Goal: Task Accomplishment & Management: Use online tool/utility

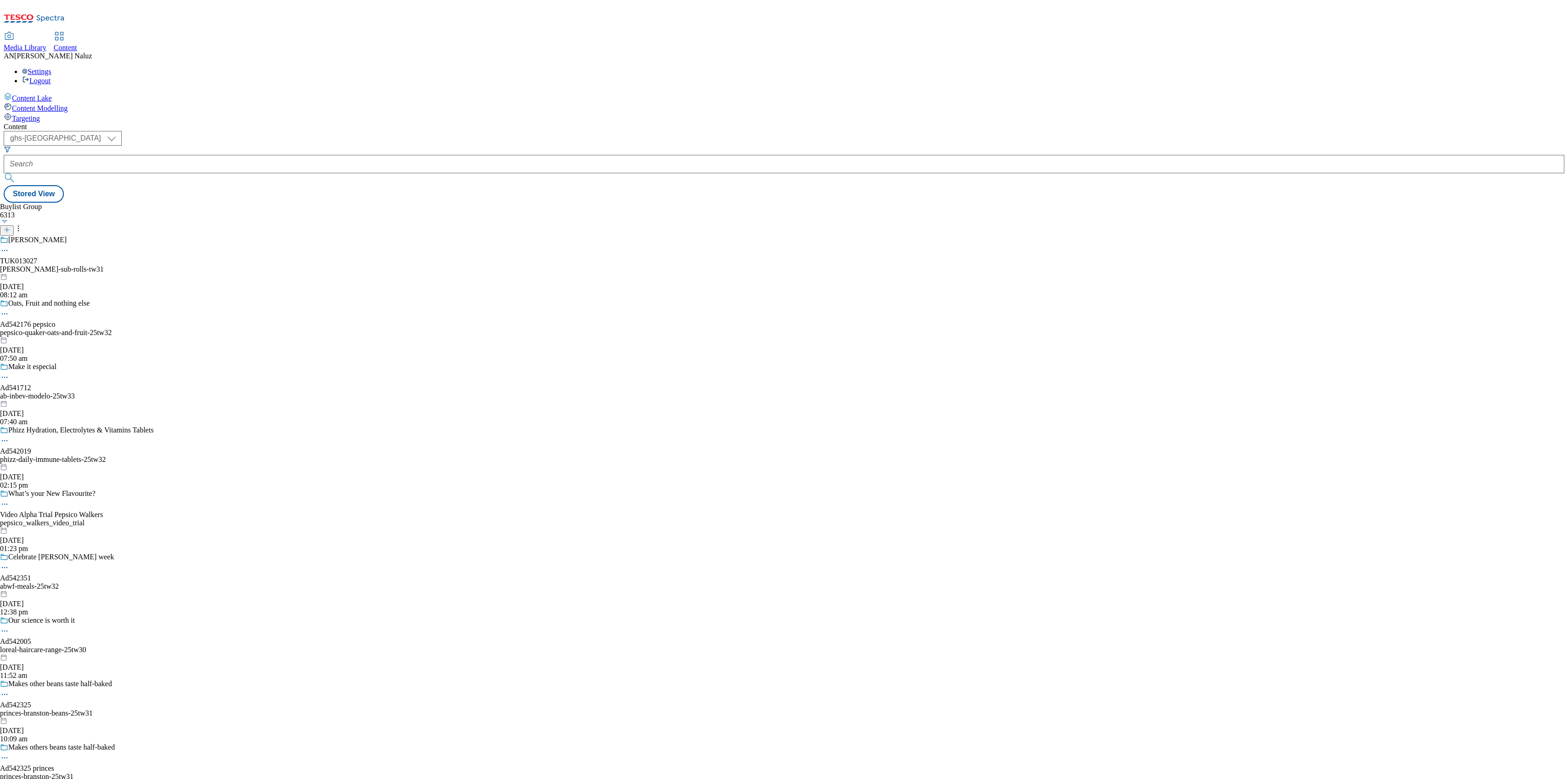
select select "ghs-[GEOGRAPHIC_DATA]"
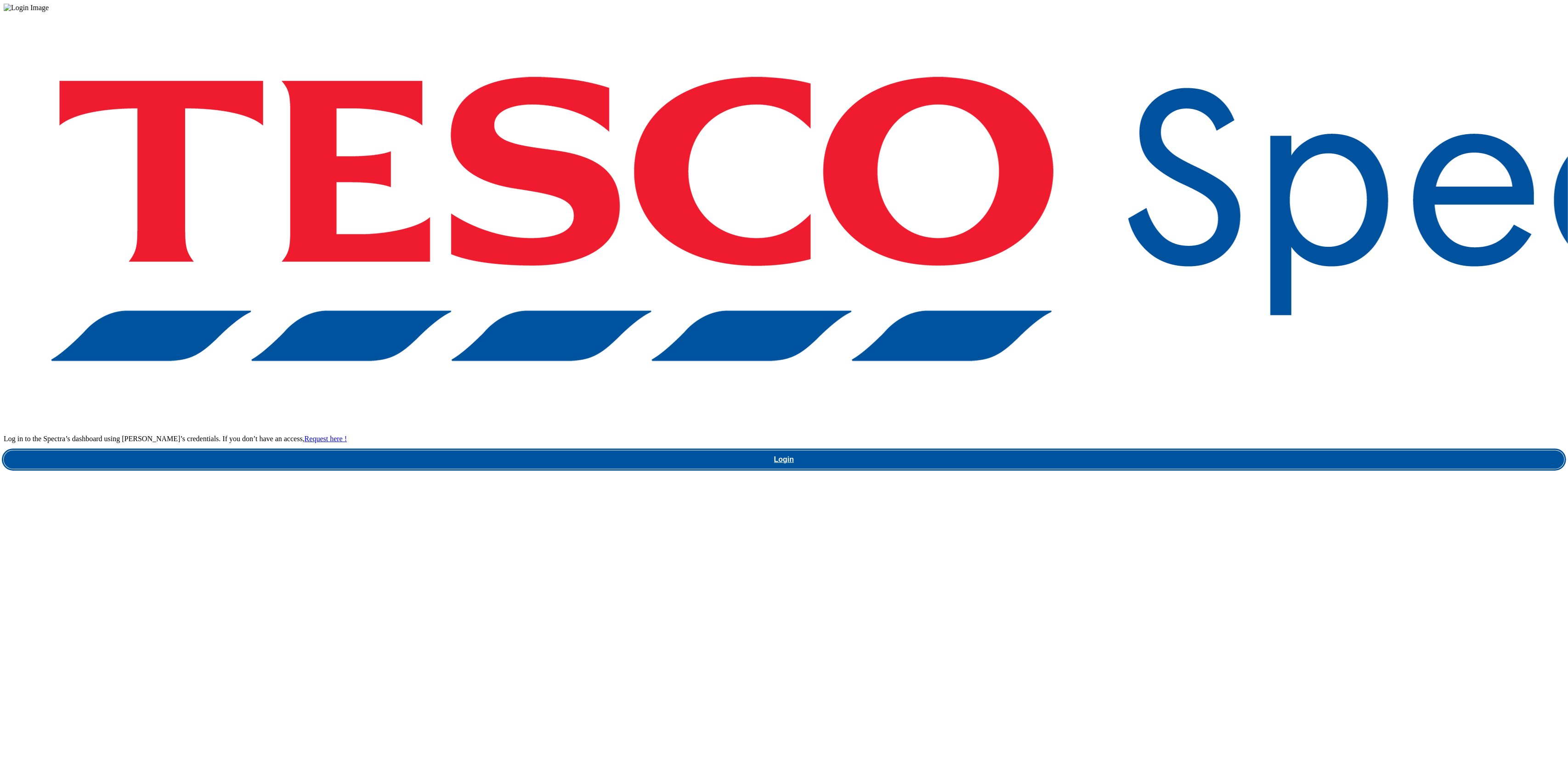
click at [1168, 450] on link "Login" at bounding box center [784, 459] width 1561 height 18
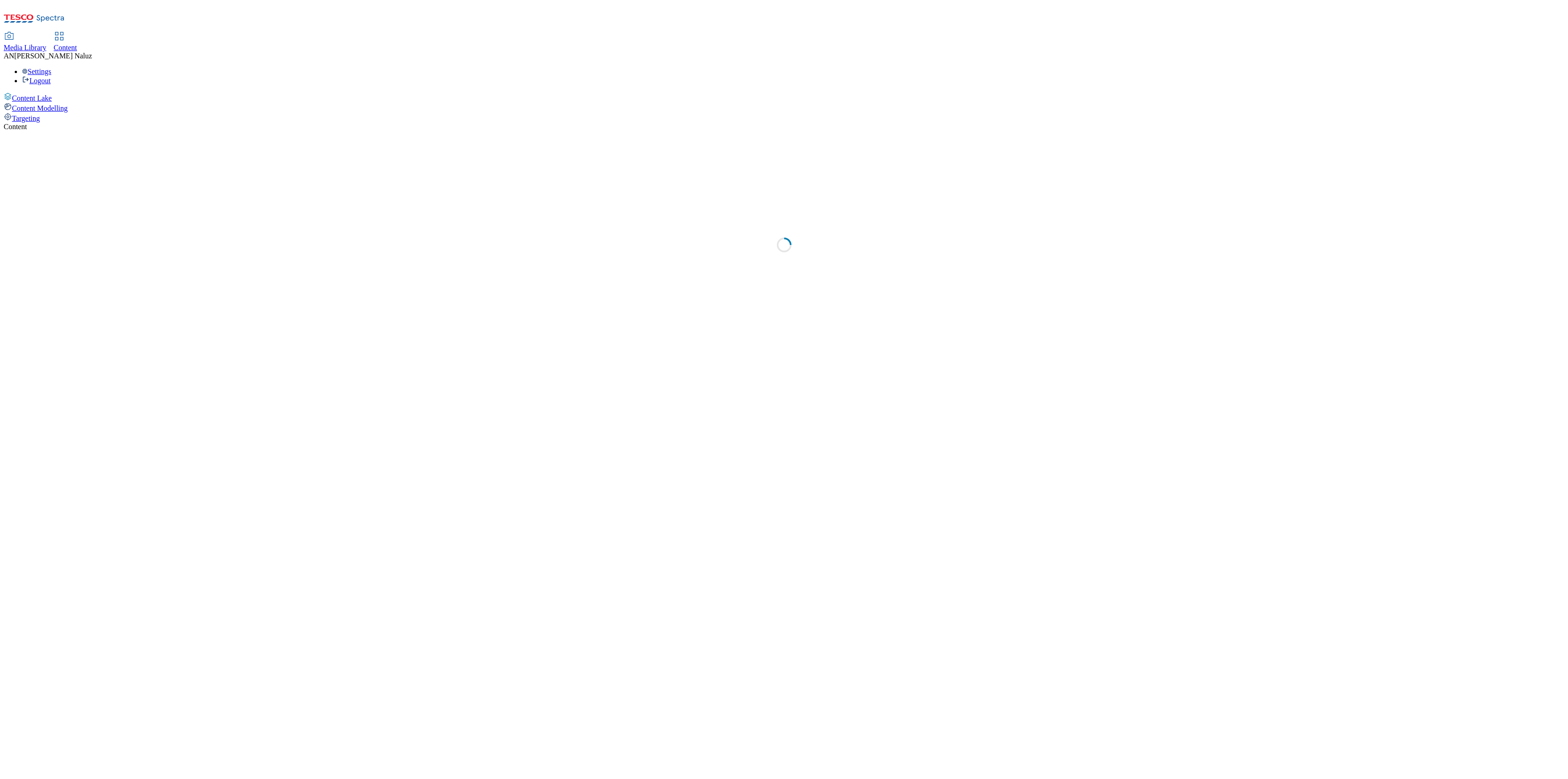
select select "ghs-uk"
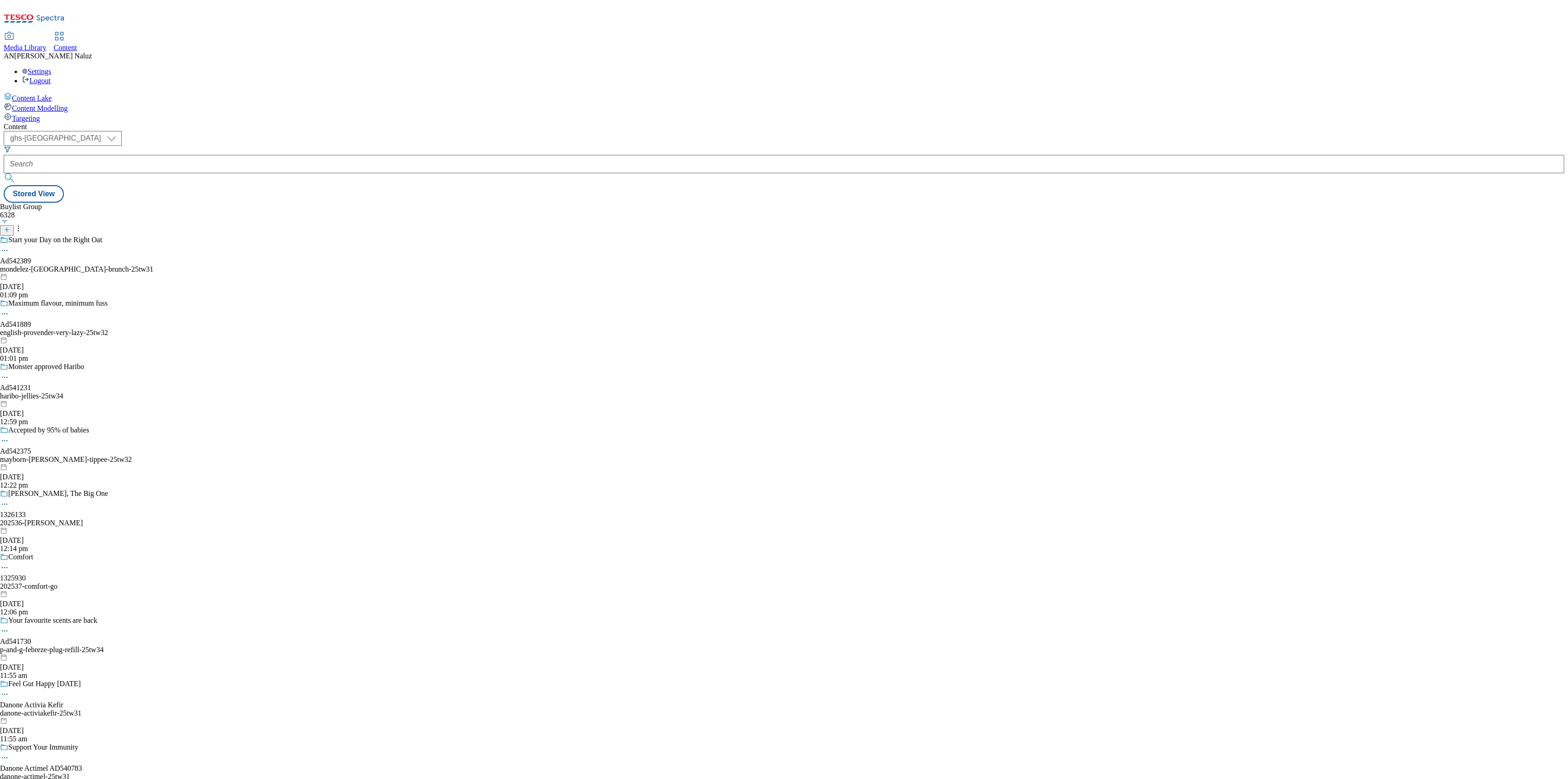
scroll to position [124, 0]
click at [153, 391] on div "haribo-jellies-25tw34" at bounding box center [77, 395] width 153 height 9
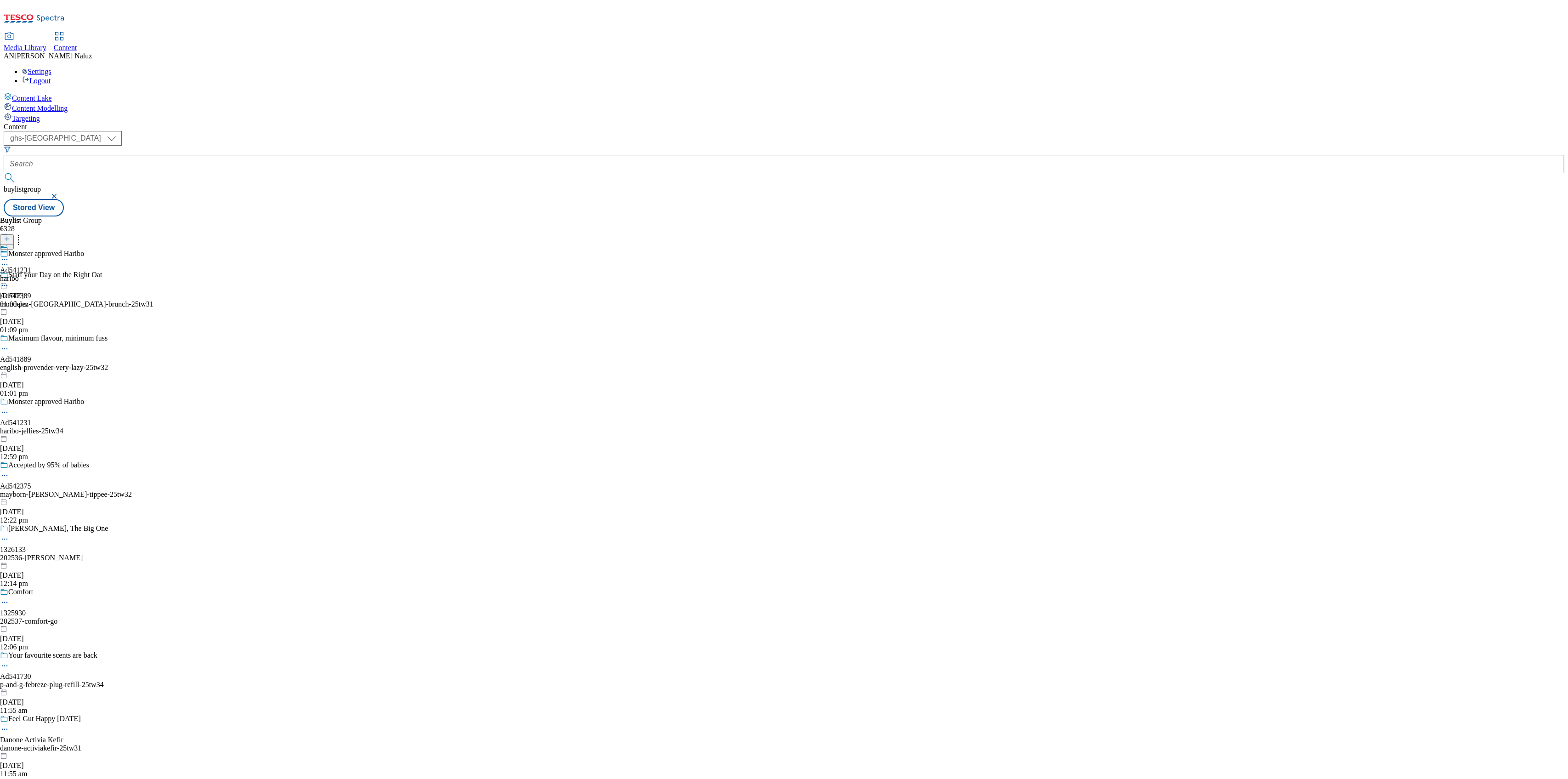
click at [153, 397] on div "Monster approved Haribo Ad541231 haribo-jellies-25tw34 23 Sept 2025 12:59 pm" at bounding box center [77, 428] width 153 height 63
click at [84, 274] on div "mullerp11-tw31" at bounding box center [42, 278] width 84 height 9
click at [50, 245] on div "TUK012513 mullerp11-tw31 23 Sept 2025 11:54 am" at bounding box center [25, 276] width 50 height 63
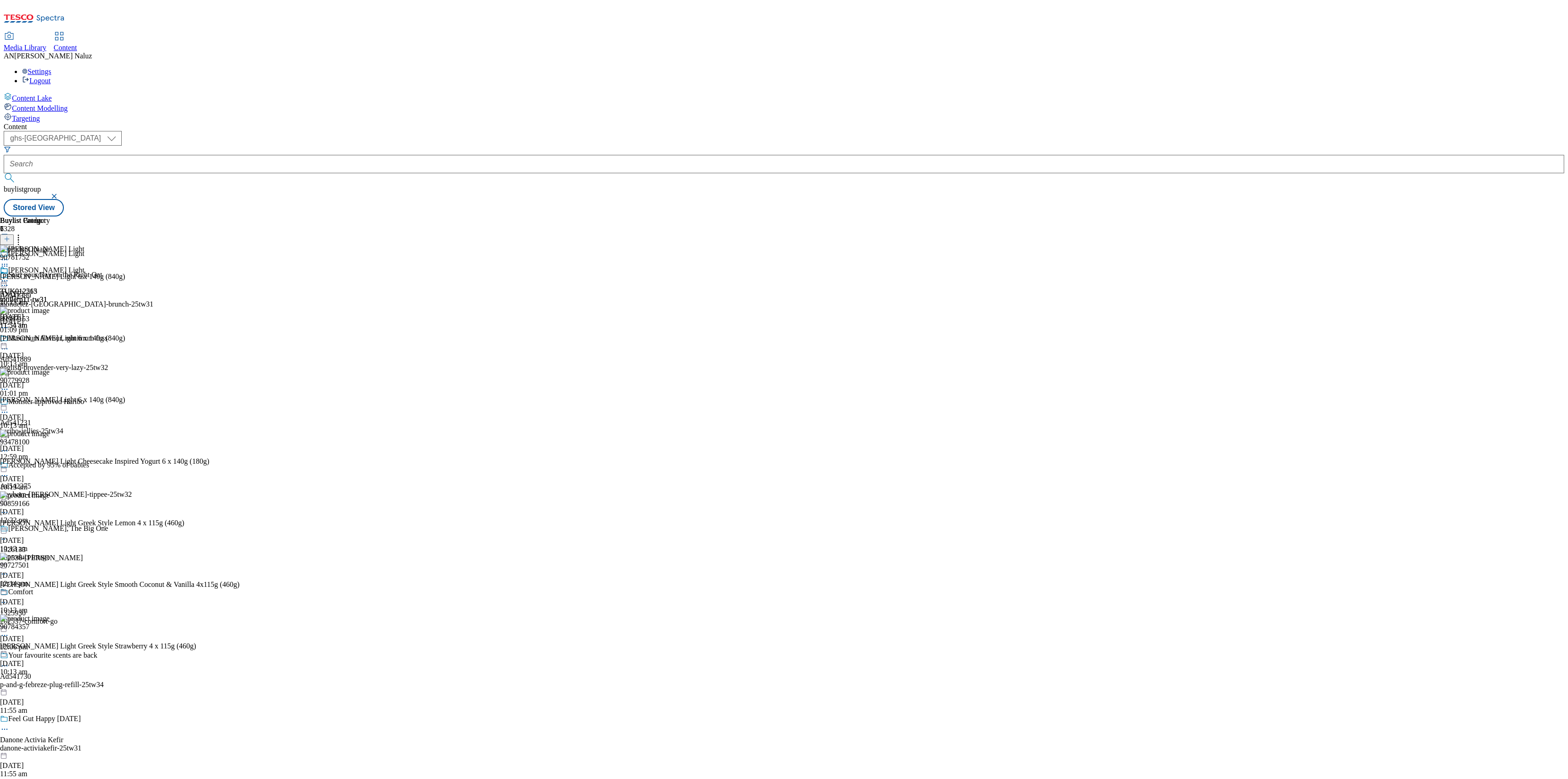
click at [9, 276] on icon at bounding box center [5, 281] width 9 height 9
click at [80, 358] on button "Open Preview Url" at bounding box center [48, 363] width 61 height 10
